Goal: Task Accomplishment & Management: Complete application form

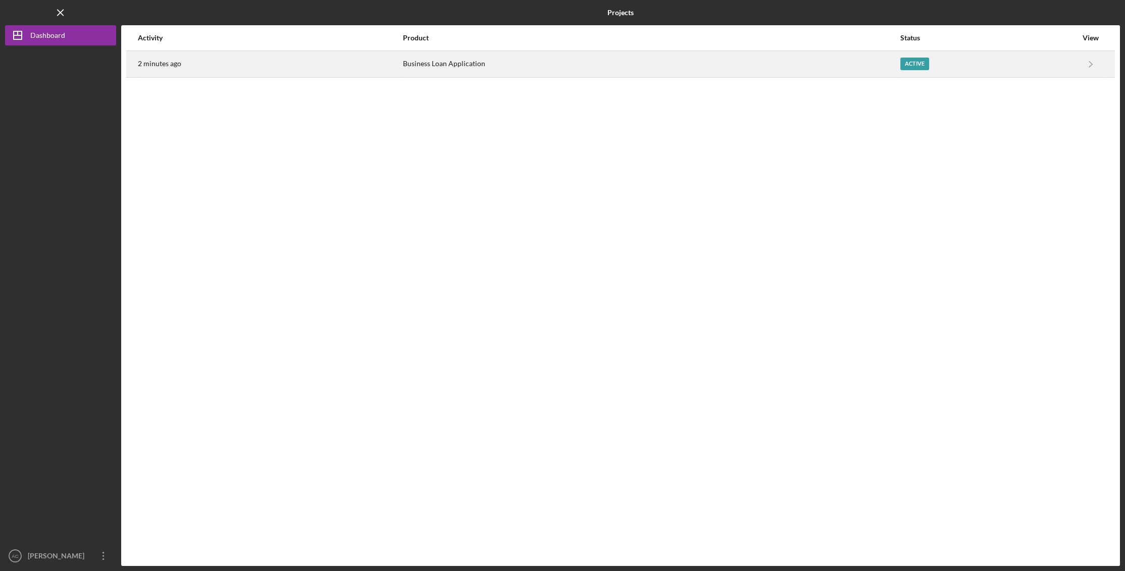
click at [488, 56] on div "Business Loan Application" at bounding box center [651, 64] width 497 height 25
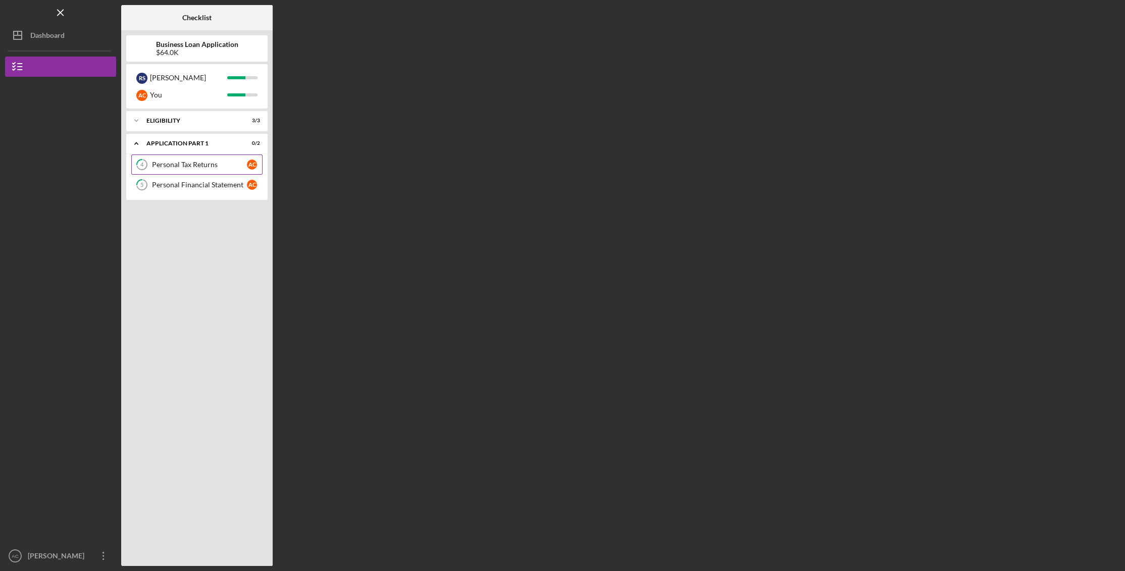
click at [188, 166] on div "Personal Tax Returns" at bounding box center [199, 165] width 95 height 8
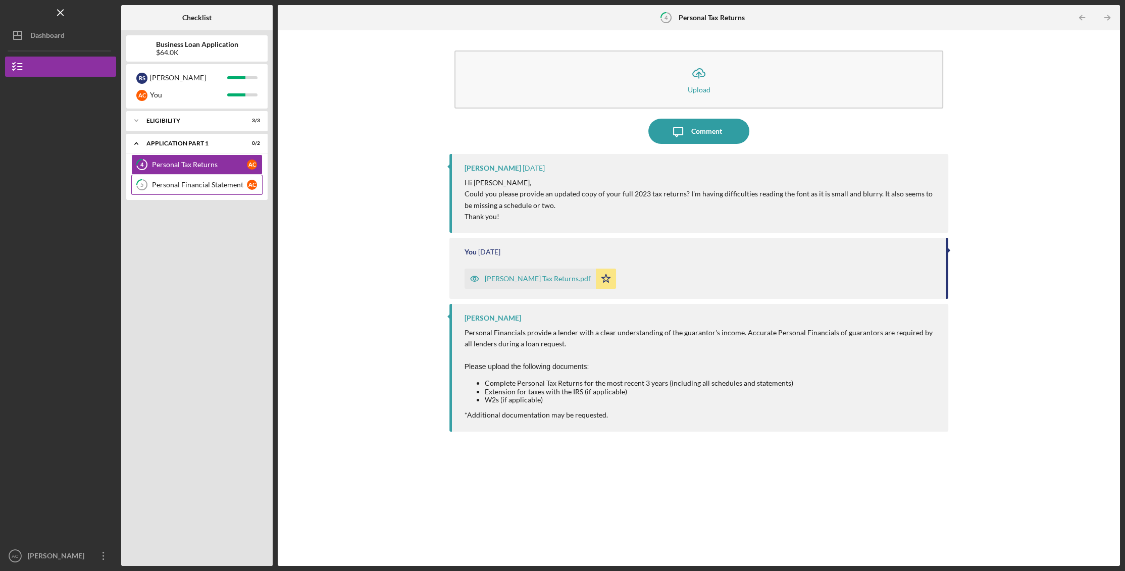
click at [188, 181] on div "Personal Financial Statement" at bounding box center [199, 185] width 95 height 8
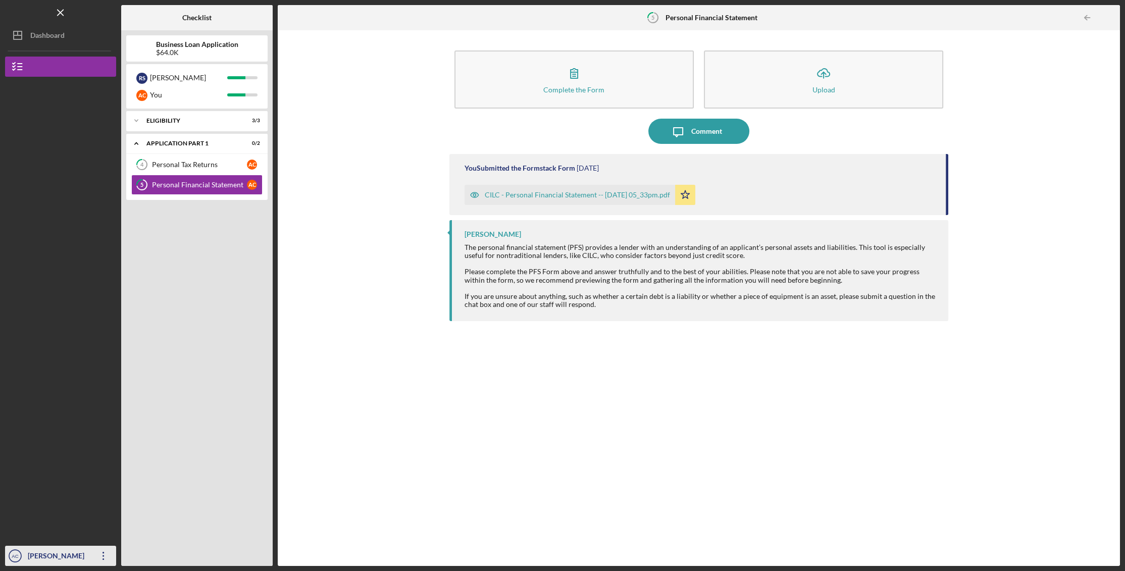
click at [44, 560] on div "[PERSON_NAME]" at bounding box center [58, 557] width 66 height 23
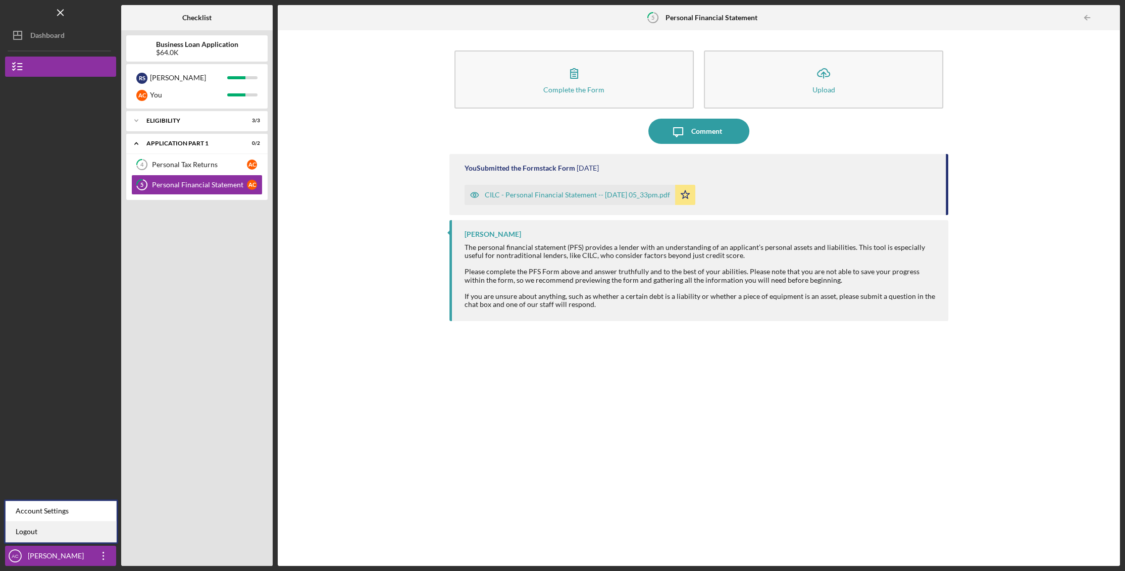
click at [51, 532] on link "Logout" at bounding box center [61, 532] width 111 height 21
